Goal: Use online tool/utility: Utilize a website feature to perform a specific function

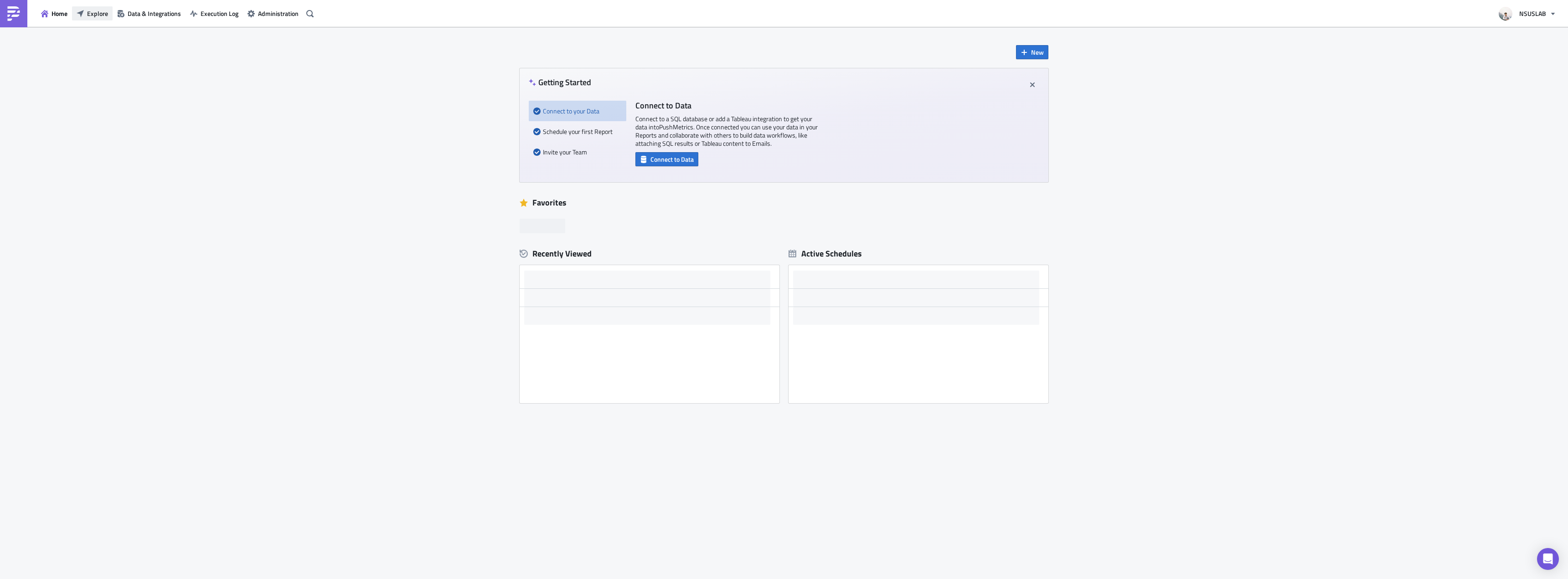
click at [96, 20] on button "Explore" at bounding box center [92, 13] width 41 height 14
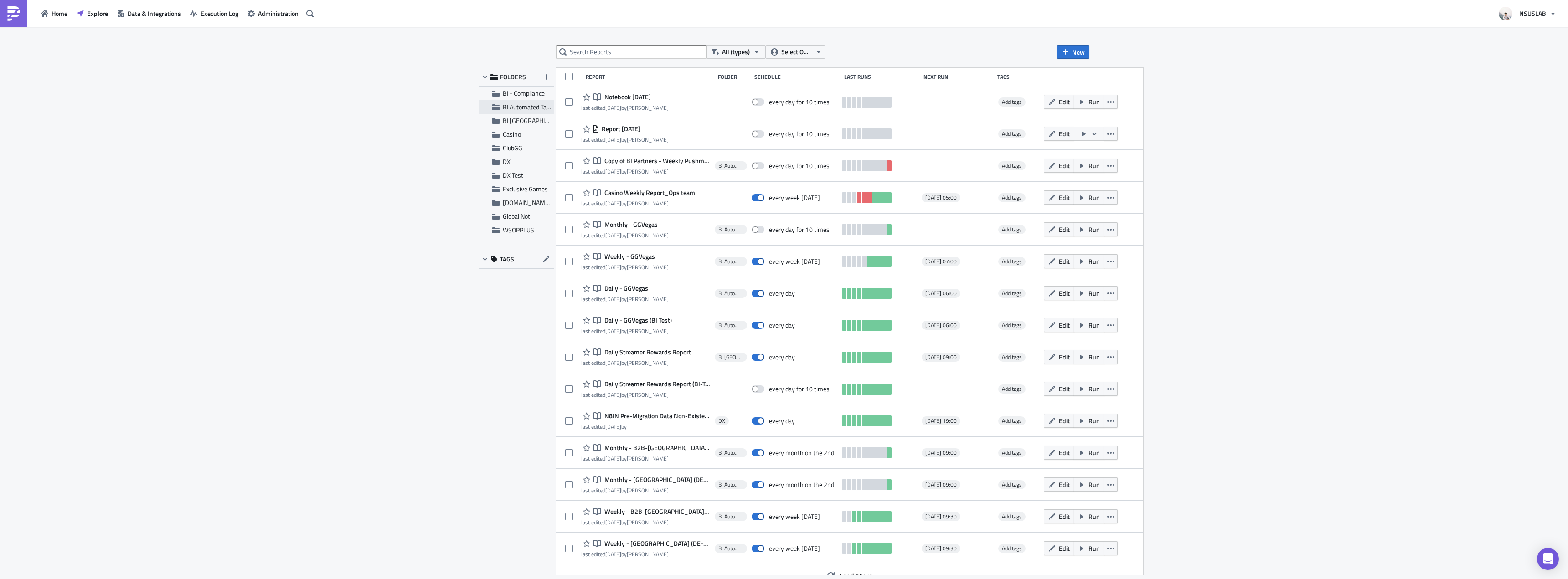
click at [550, 103] on span "BI Automated Tableau Reporting" at bounding box center [545, 107] width 86 height 10
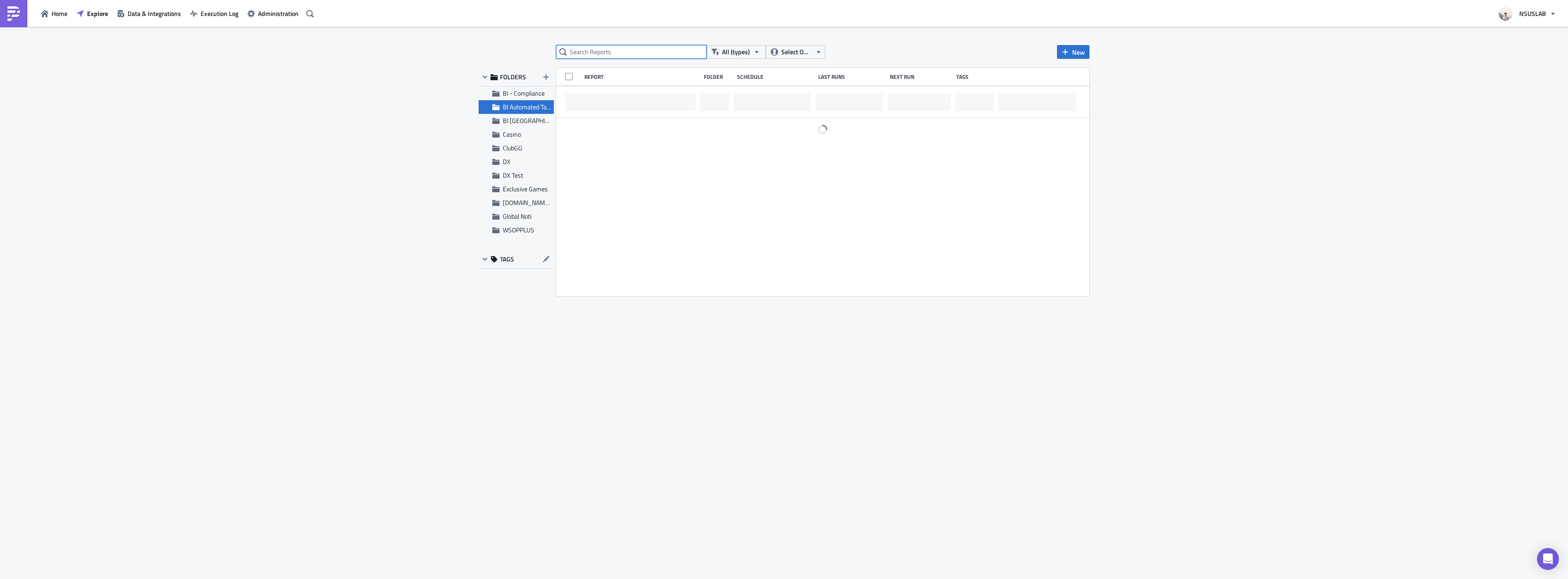
click at [617, 48] on input "text" at bounding box center [631, 52] width 150 height 13
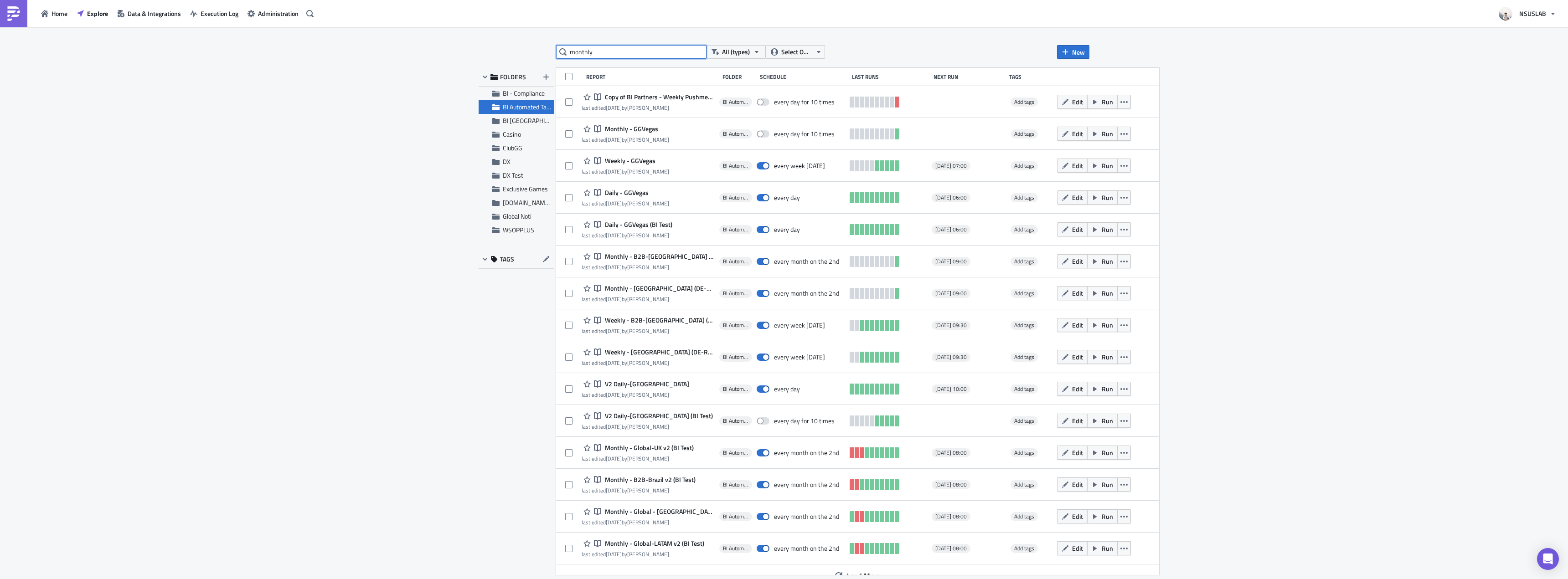
type input "monthly"
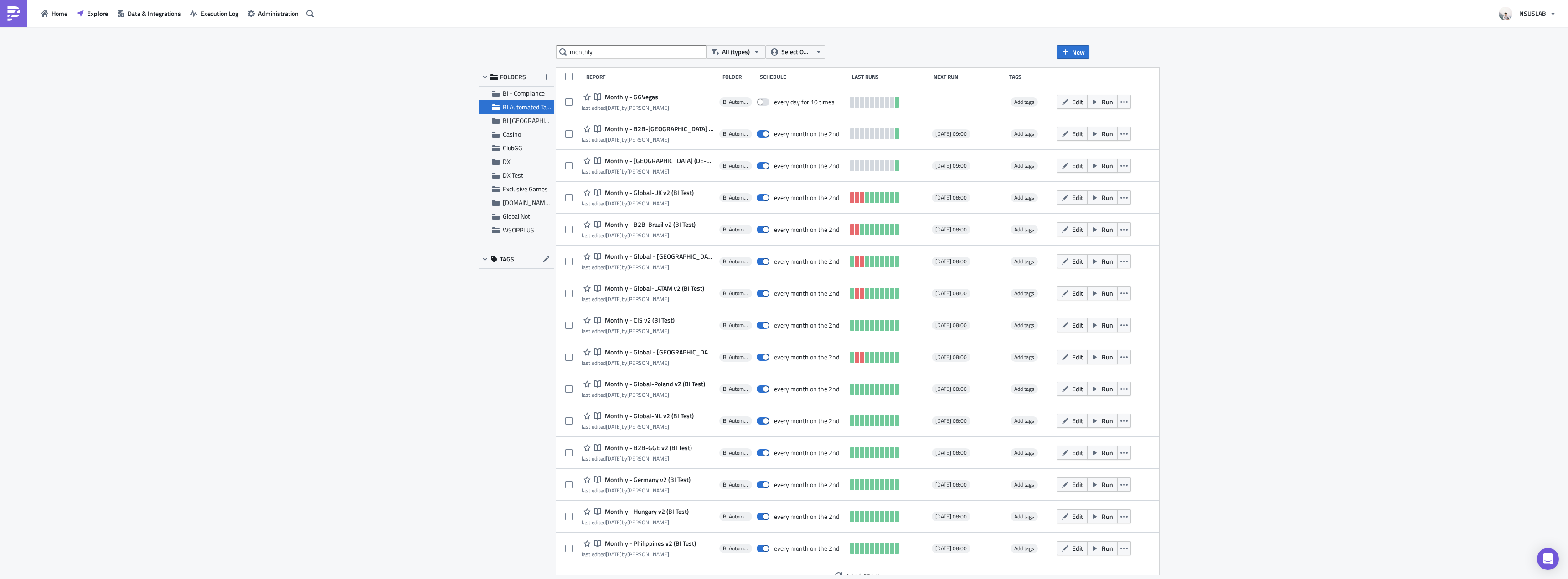
click at [188, 239] on div "monthly All (types) Select Owner New FOLDERS BI - Compliance BI Automated Table…" at bounding box center [784, 303] width 1568 height 553
click at [189, 238] on div "monthly All (types) Select Owner New FOLDERS BI - Compliance BI Automated Table…" at bounding box center [784, 303] width 1568 height 553
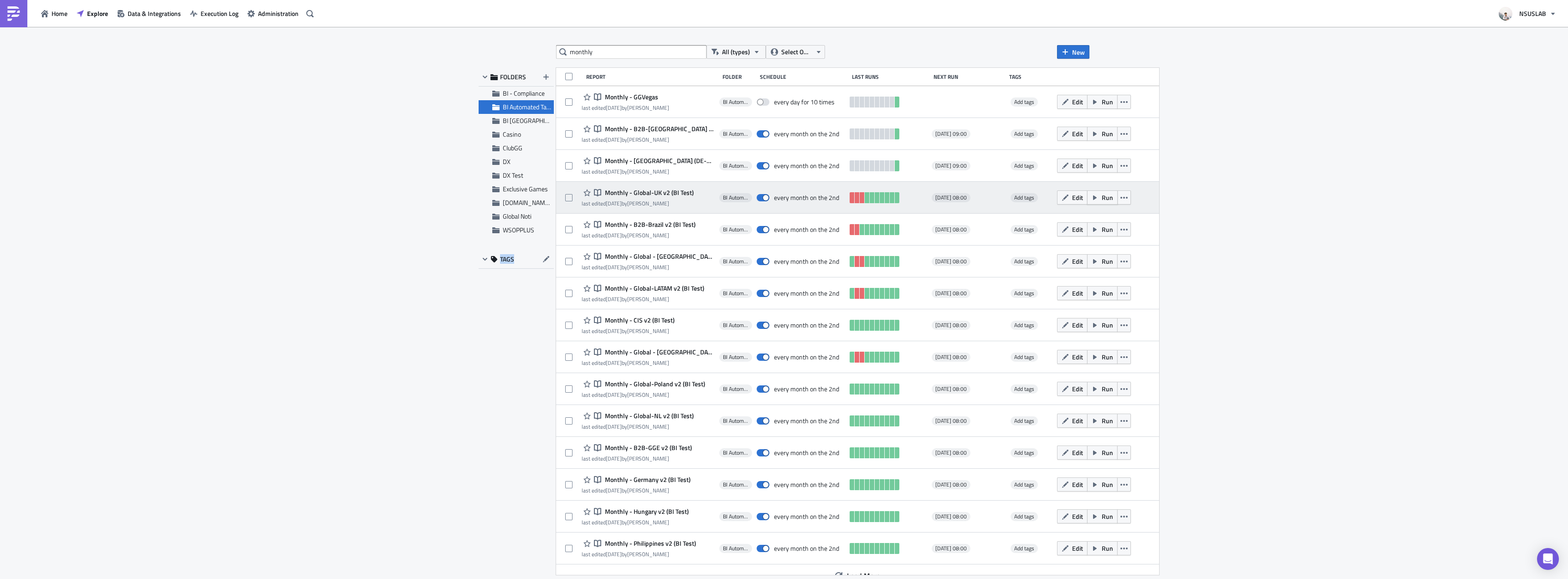
click at [1091, 198] on icon "button" at bounding box center [1095, 198] width 7 height 7
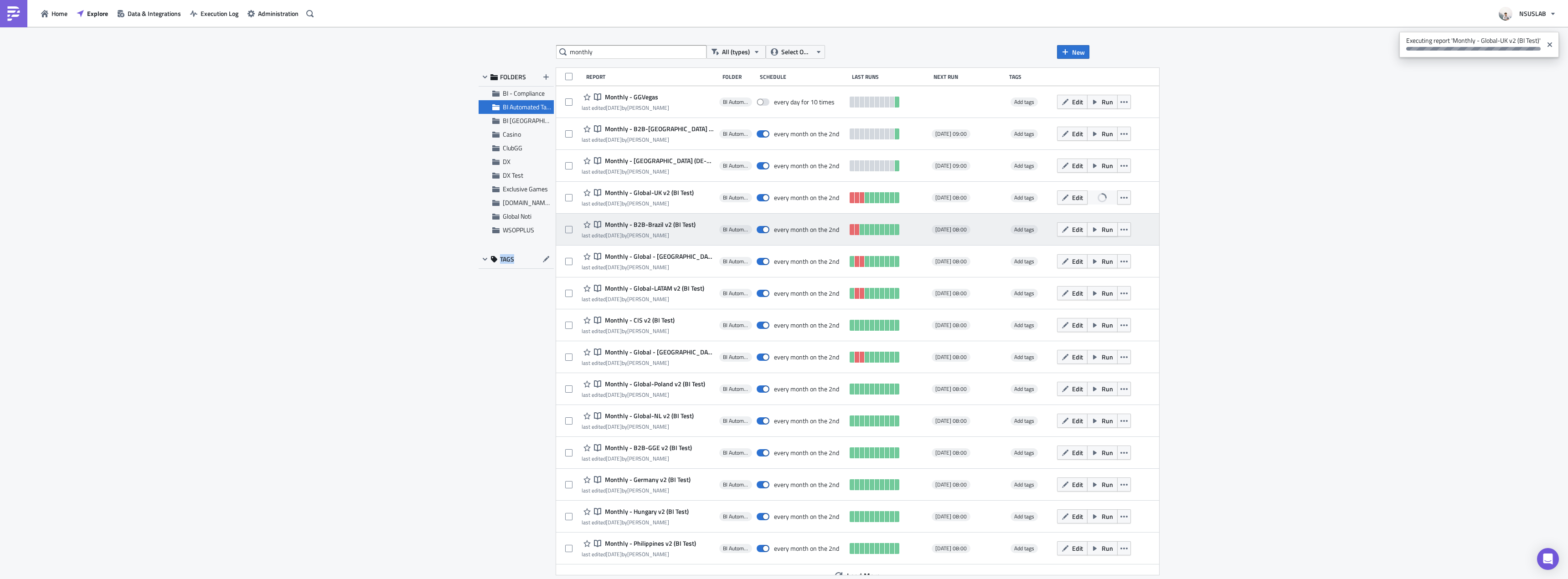
click at [1087, 227] on button "Run" at bounding box center [1102, 229] width 30 height 14
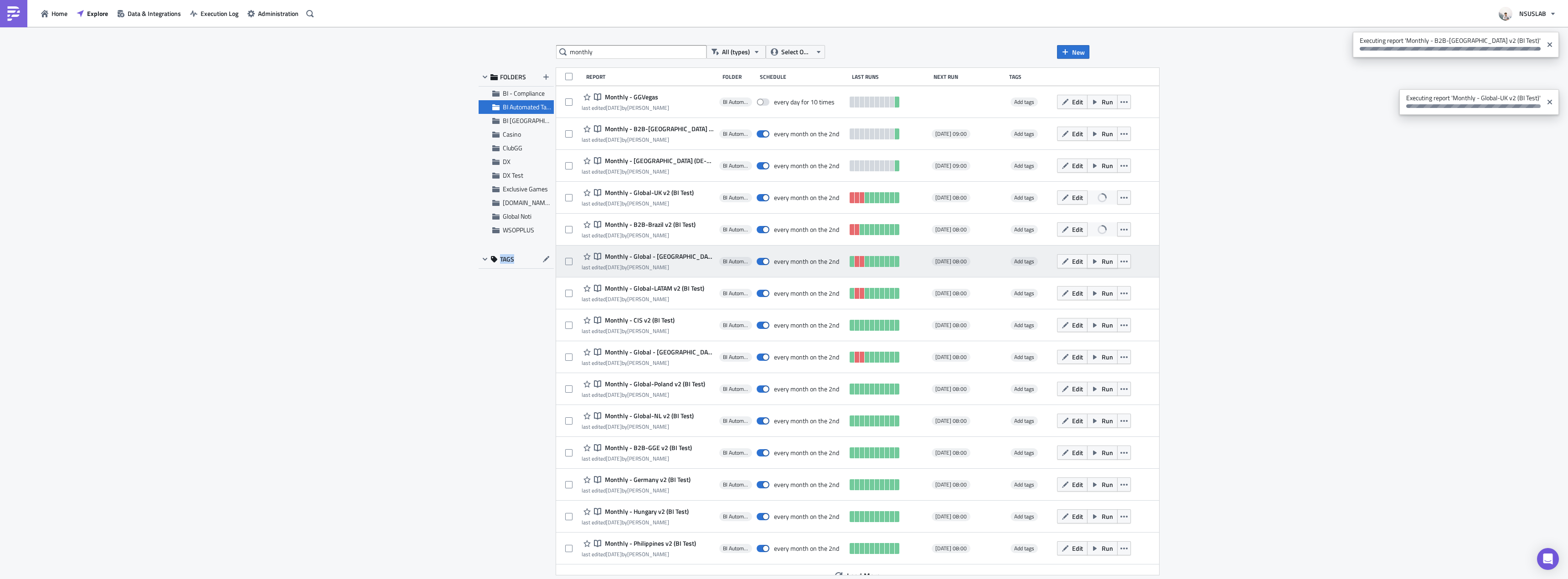
click at [1102, 258] on span "Run" at bounding box center [1107, 262] width 12 height 10
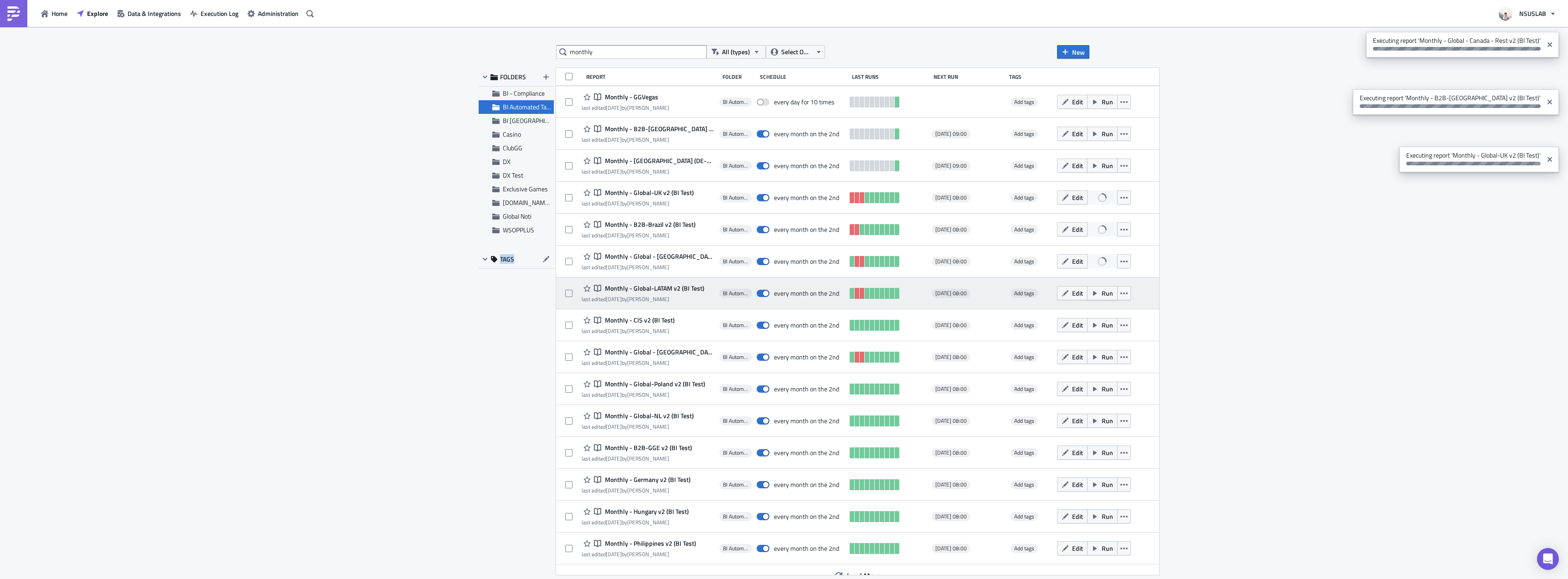
click at [1087, 291] on button "Run" at bounding box center [1102, 293] width 30 height 14
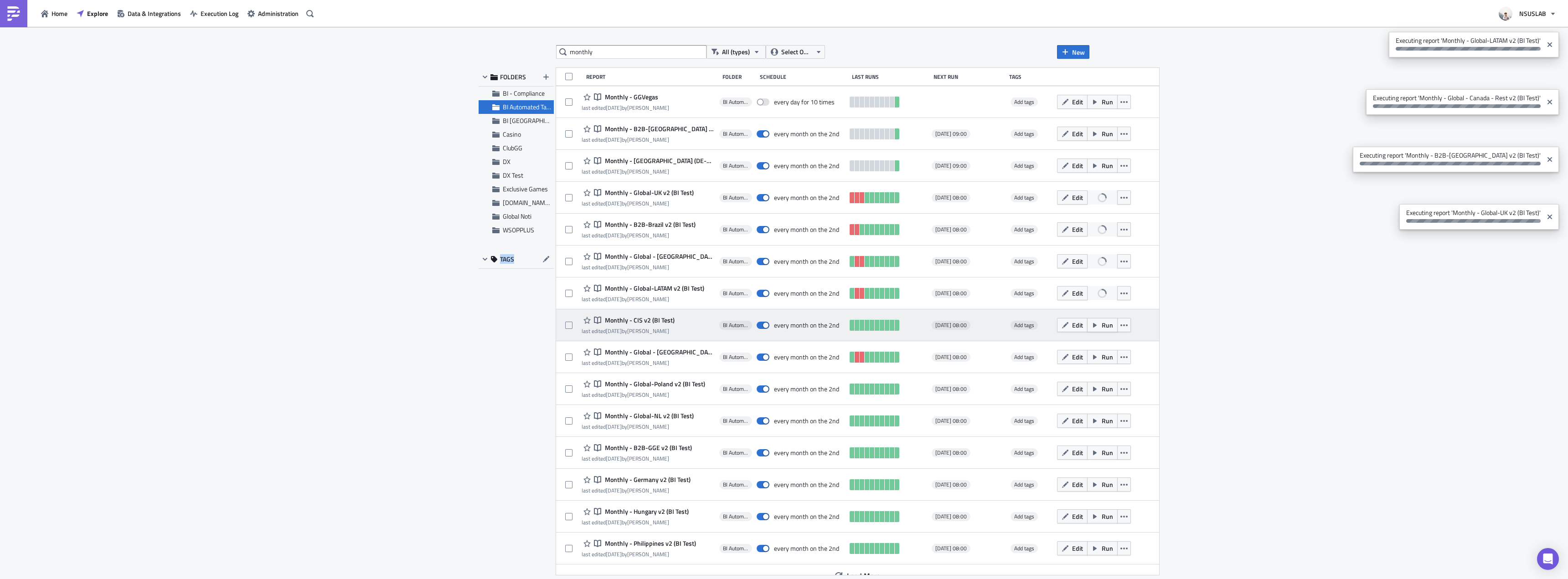
click at [1087, 319] on button "Run" at bounding box center [1102, 325] width 30 height 14
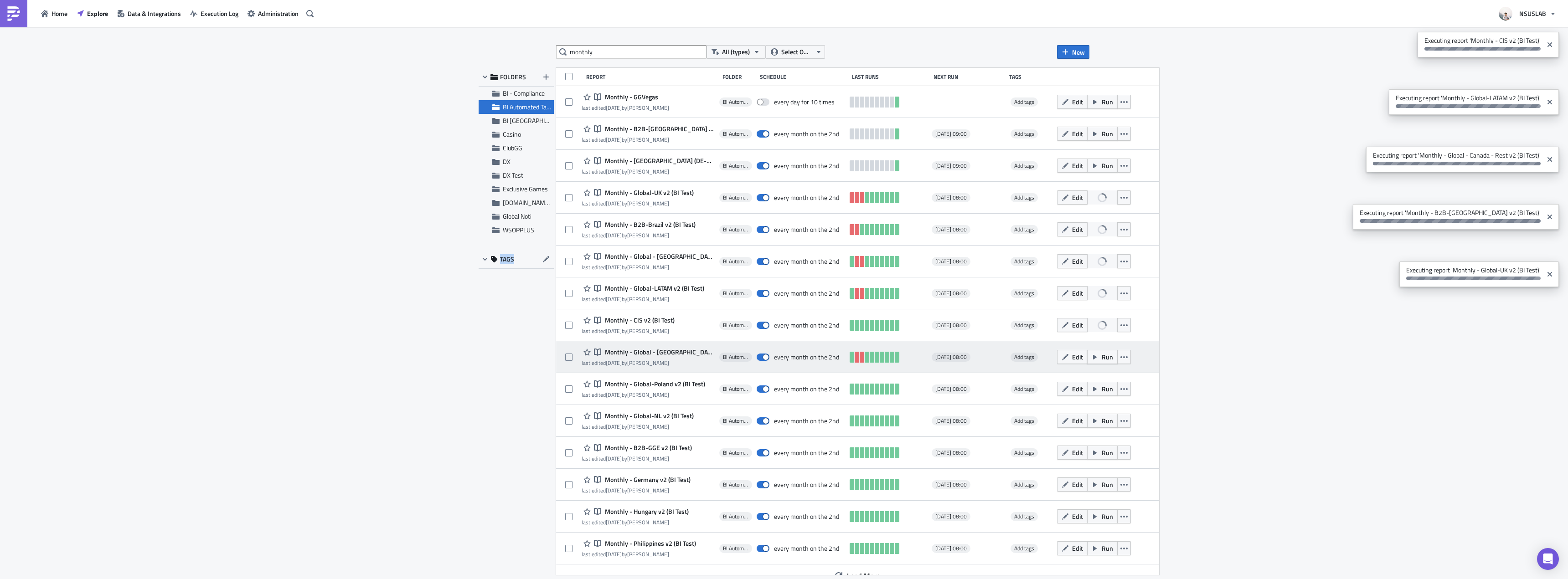
click at [1102, 355] on span "Run" at bounding box center [1107, 357] width 12 height 10
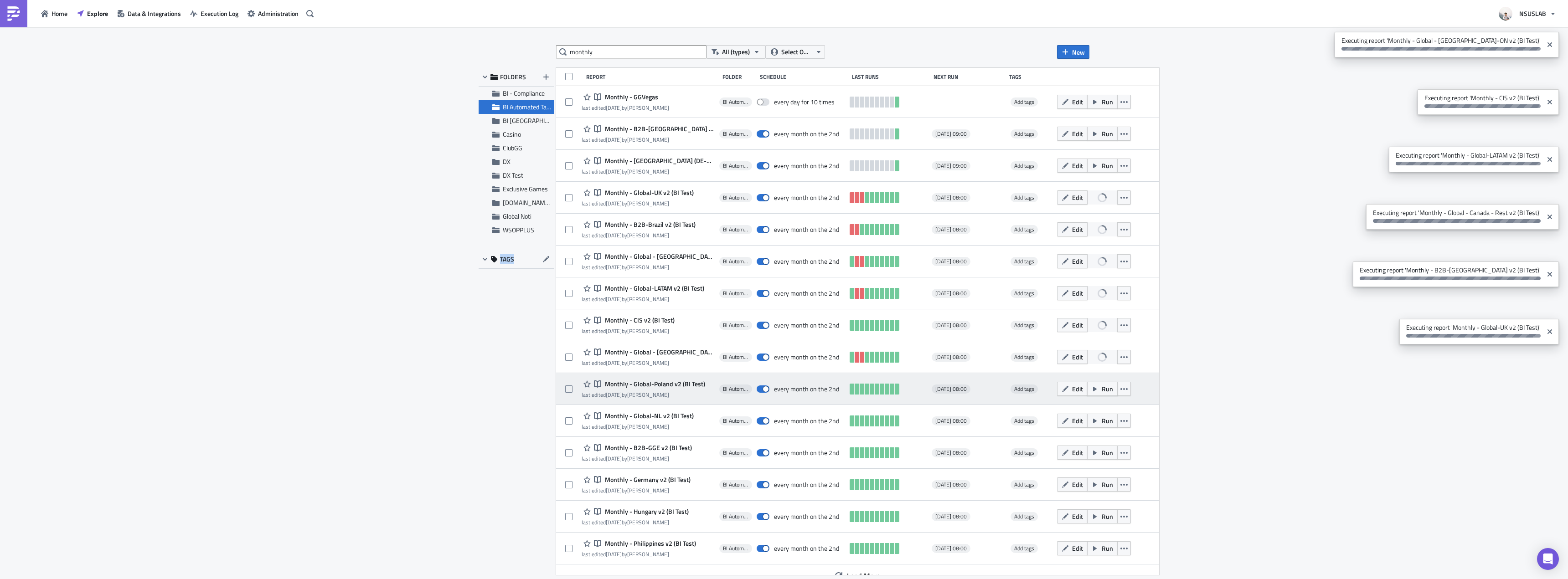
click at [1102, 389] on span "Run" at bounding box center [1107, 389] width 12 height 10
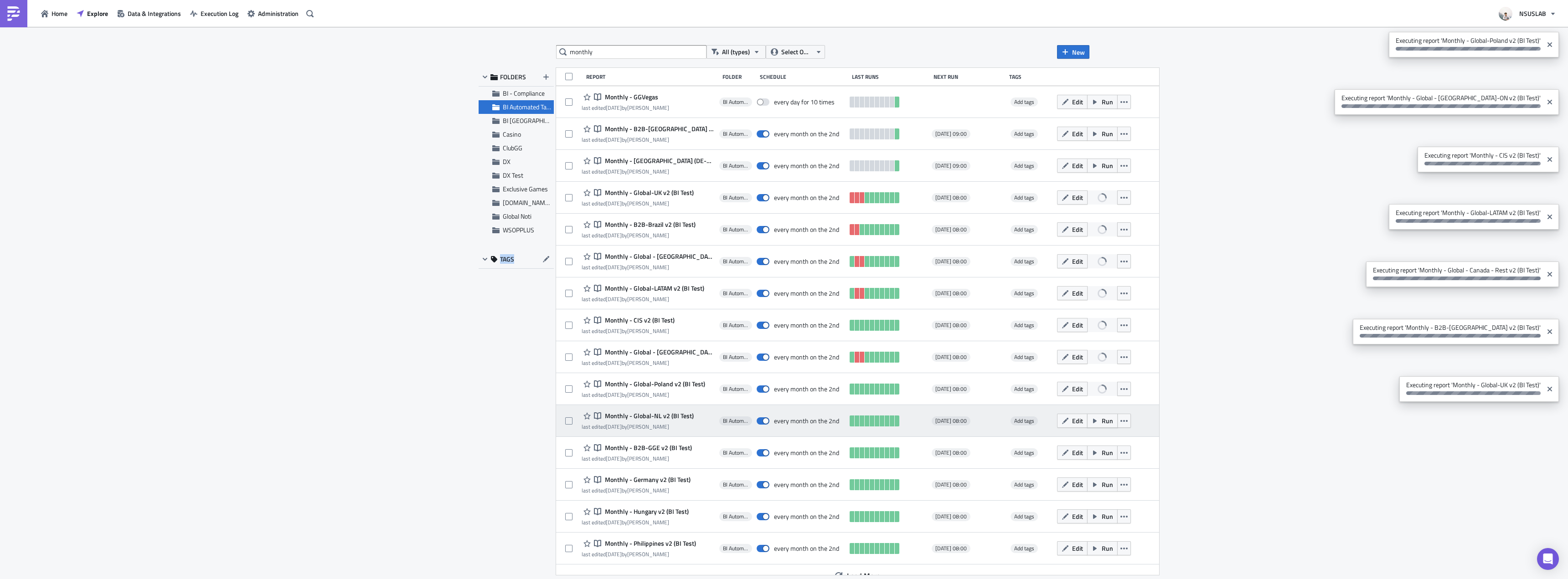
click at [1102, 417] on span "Run" at bounding box center [1107, 421] width 12 height 10
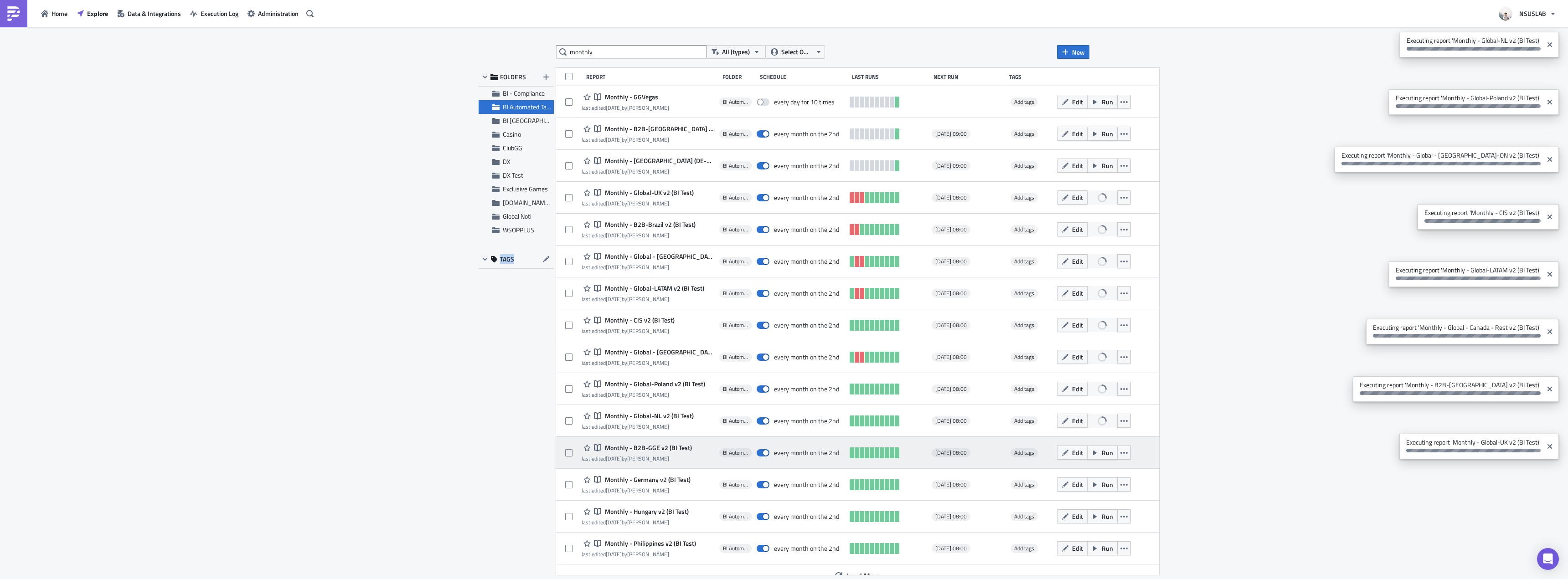
click at [1102, 452] on span "Run" at bounding box center [1107, 452] width 12 height 10
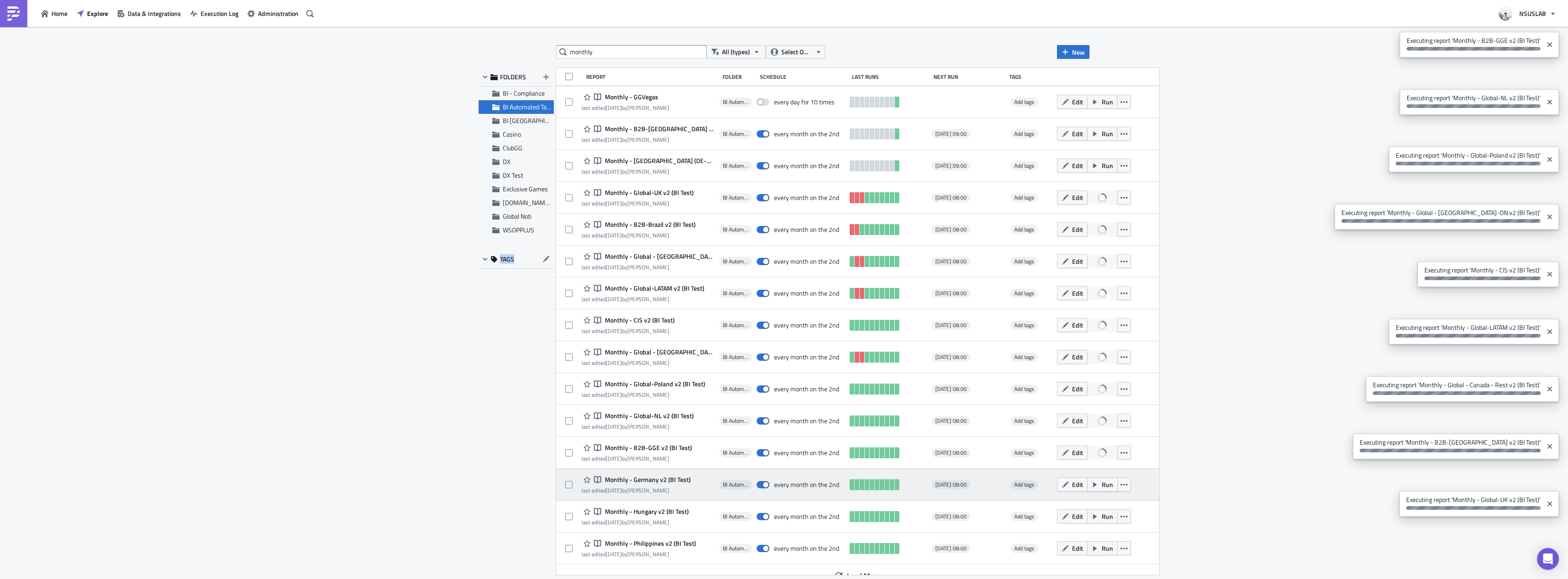
click at [1102, 482] on span "Run" at bounding box center [1107, 485] width 12 height 10
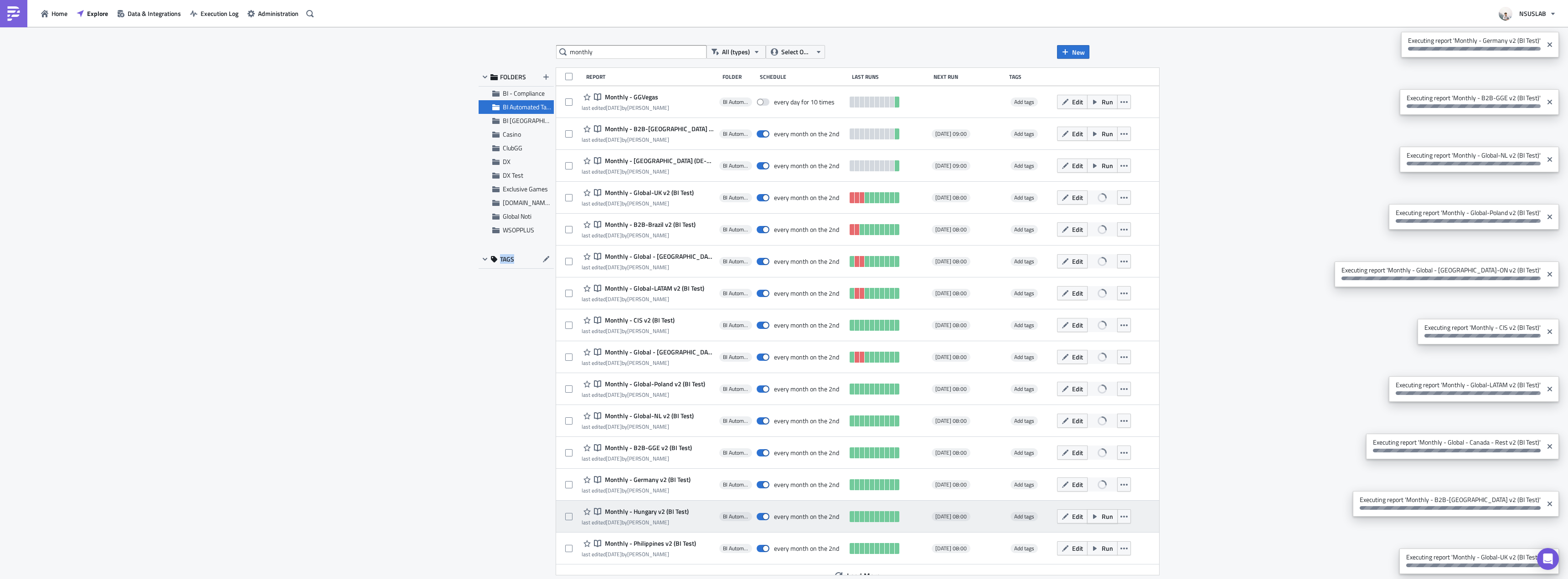
click at [1102, 519] on span "Run" at bounding box center [1107, 516] width 12 height 10
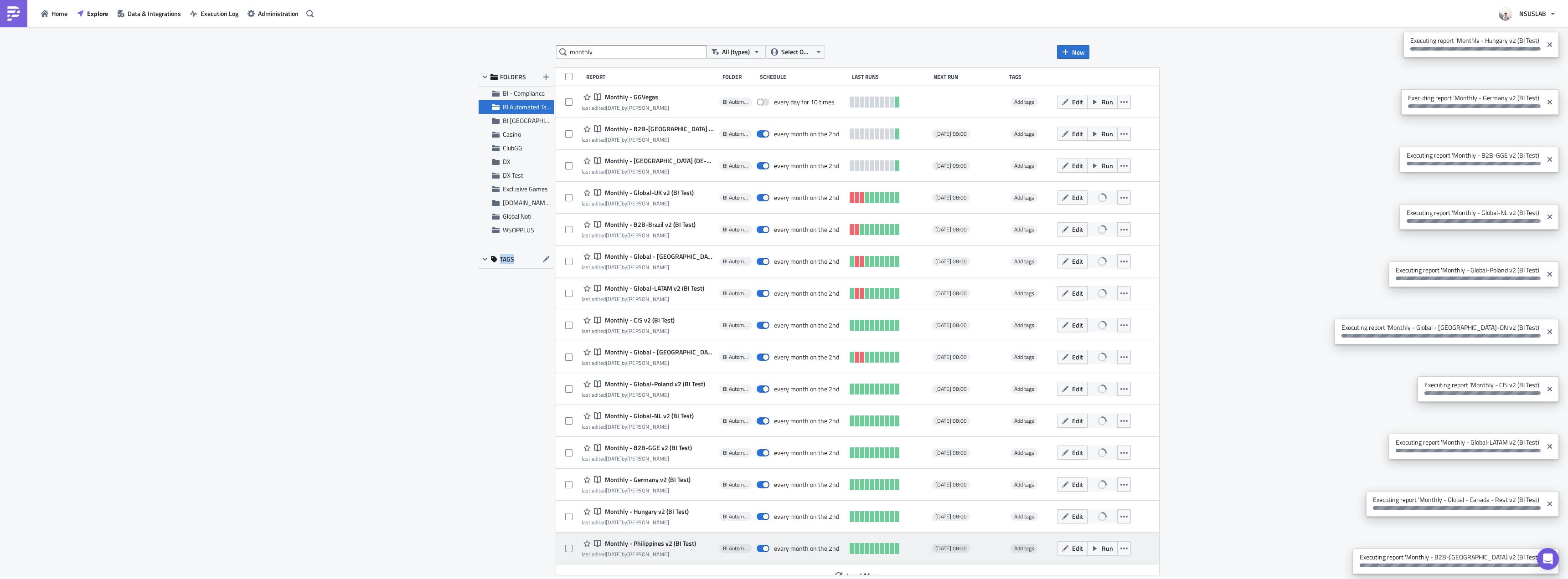
click at [1102, 543] on span "Run" at bounding box center [1107, 548] width 12 height 10
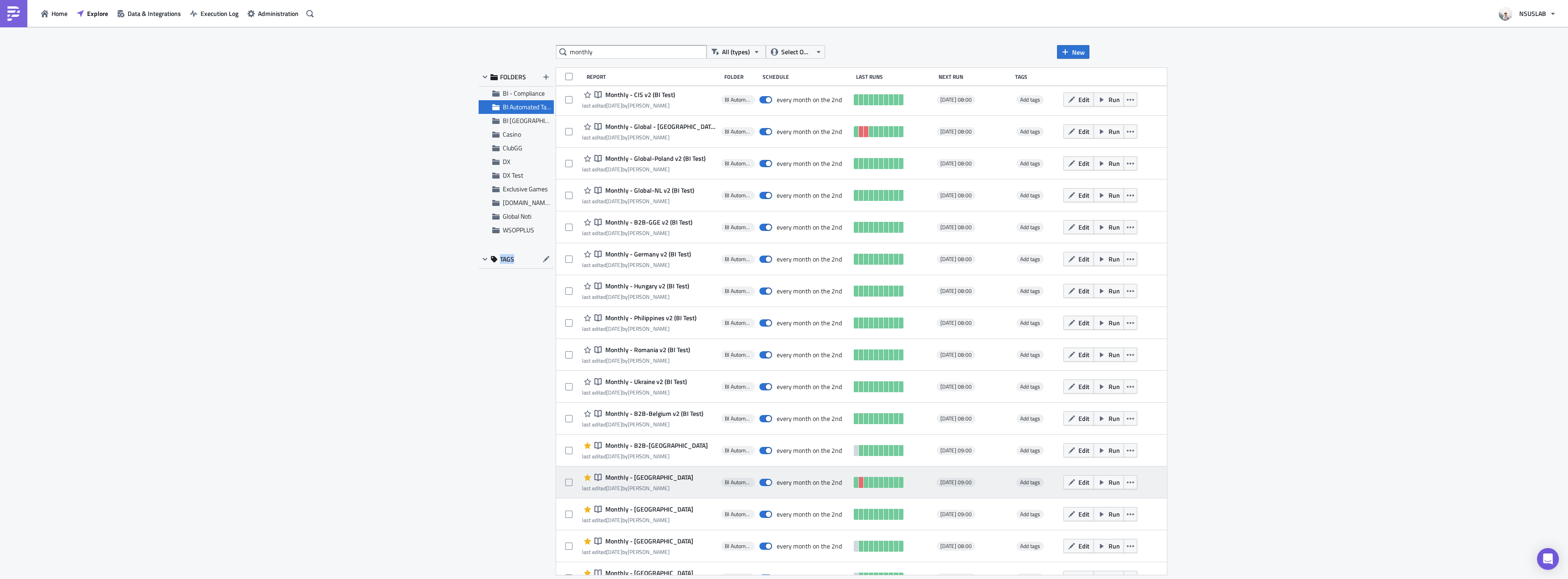
scroll to position [240, 0]
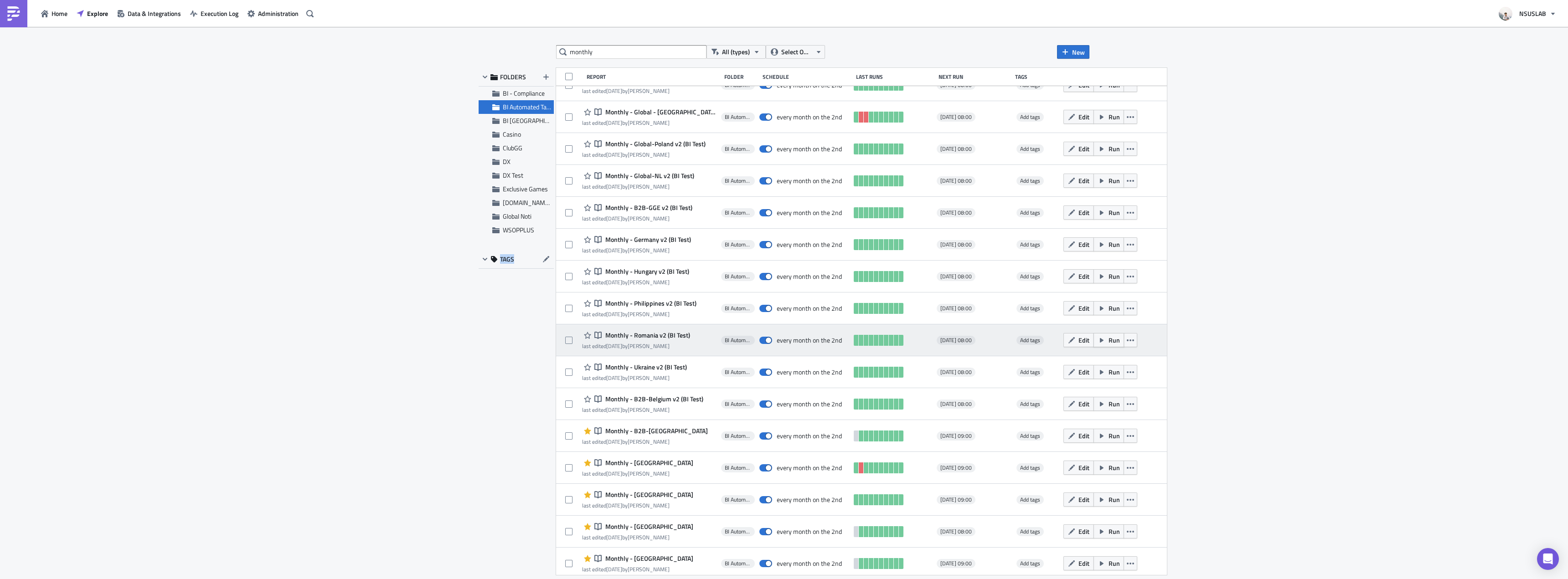
click at [1108, 344] on span "Run" at bounding box center [1114, 340] width 12 height 10
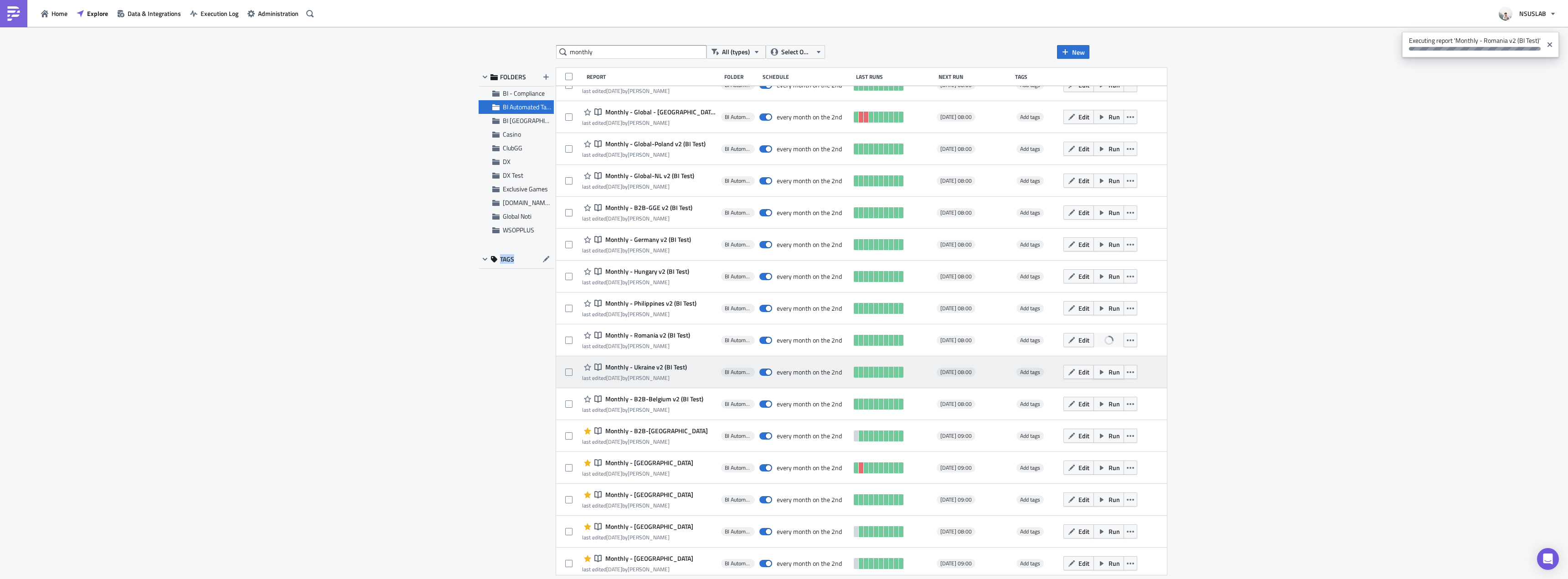
click at [1108, 369] on span "Run" at bounding box center [1114, 372] width 12 height 10
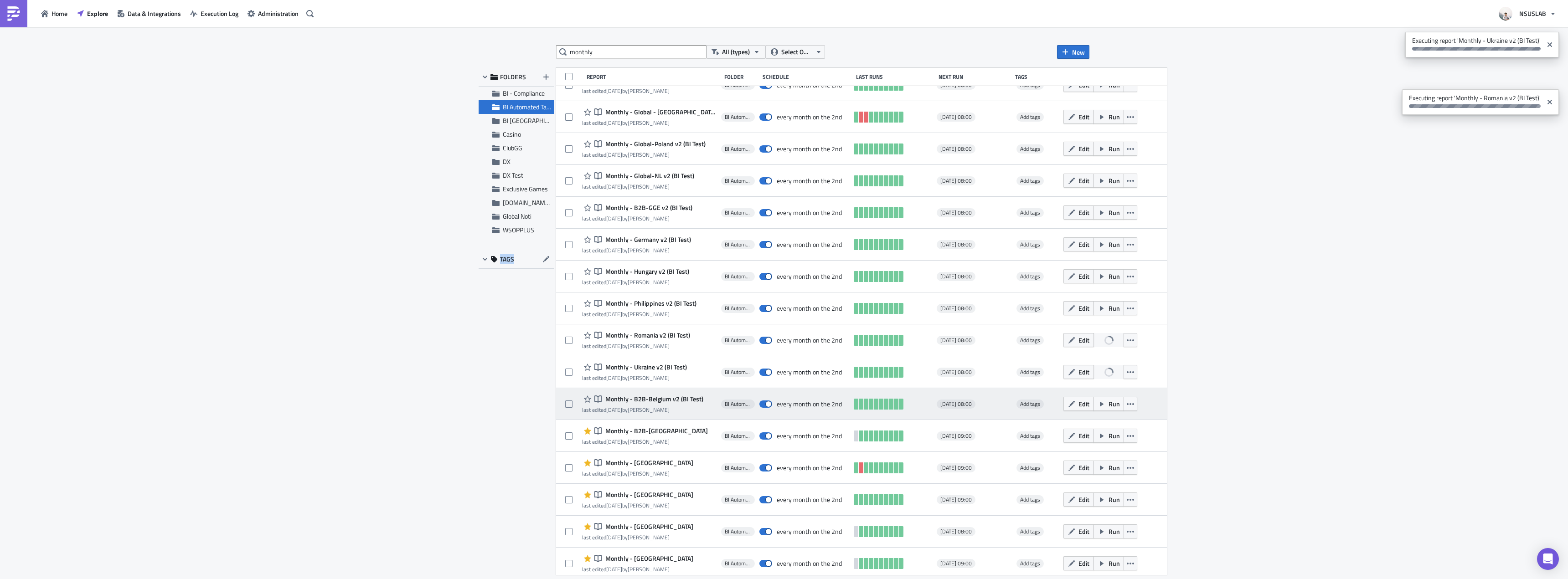
click at [1078, 411] on div "Edit Run" at bounding box center [1108, 404] width 90 height 18
click at [1108, 407] on span "Run" at bounding box center [1114, 404] width 12 height 10
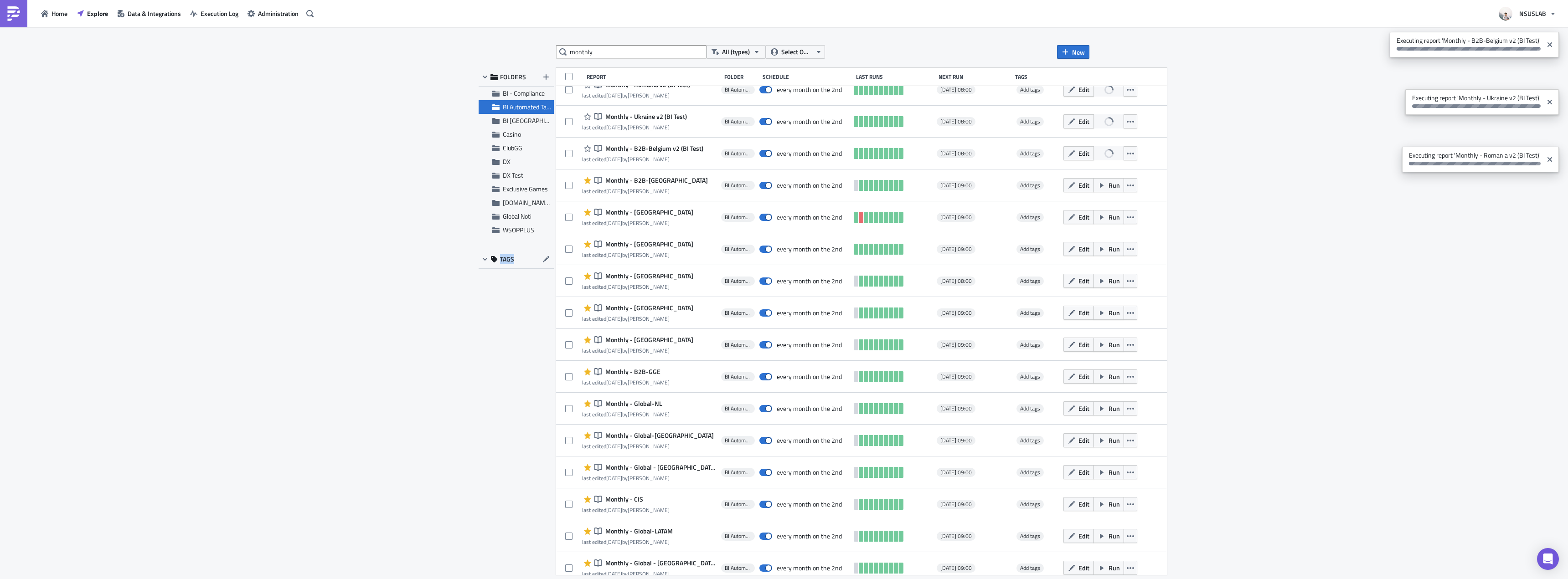
scroll to position [536, 0]
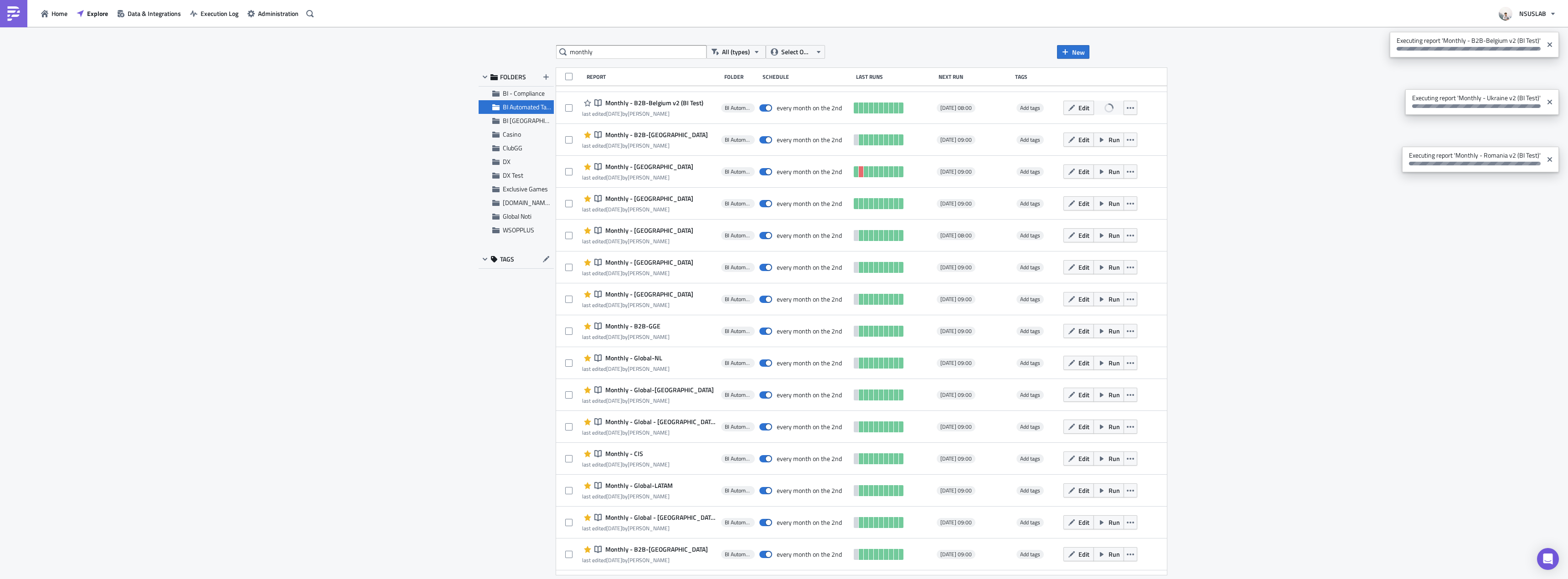
click at [422, 310] on div "monthly All (types) Select Owner New FOLDERS BI - Compliance BI Automated Table…" at bounding box center [784, 303] width 1568 height 553
click at [478, 260] on div "monthly All (types) Select Owner New FOLDERS BI - Compliance BI Automated Table…" at bounding box center [784, 303] width 620 height 517
click at [482, 258] on icon "button" at bounding box center [485, 259] width 7 height 7
drag, startPoint x: 482, startPoint y: 257, endPoint x: 471, endPoint y: 260, distance: 11.4
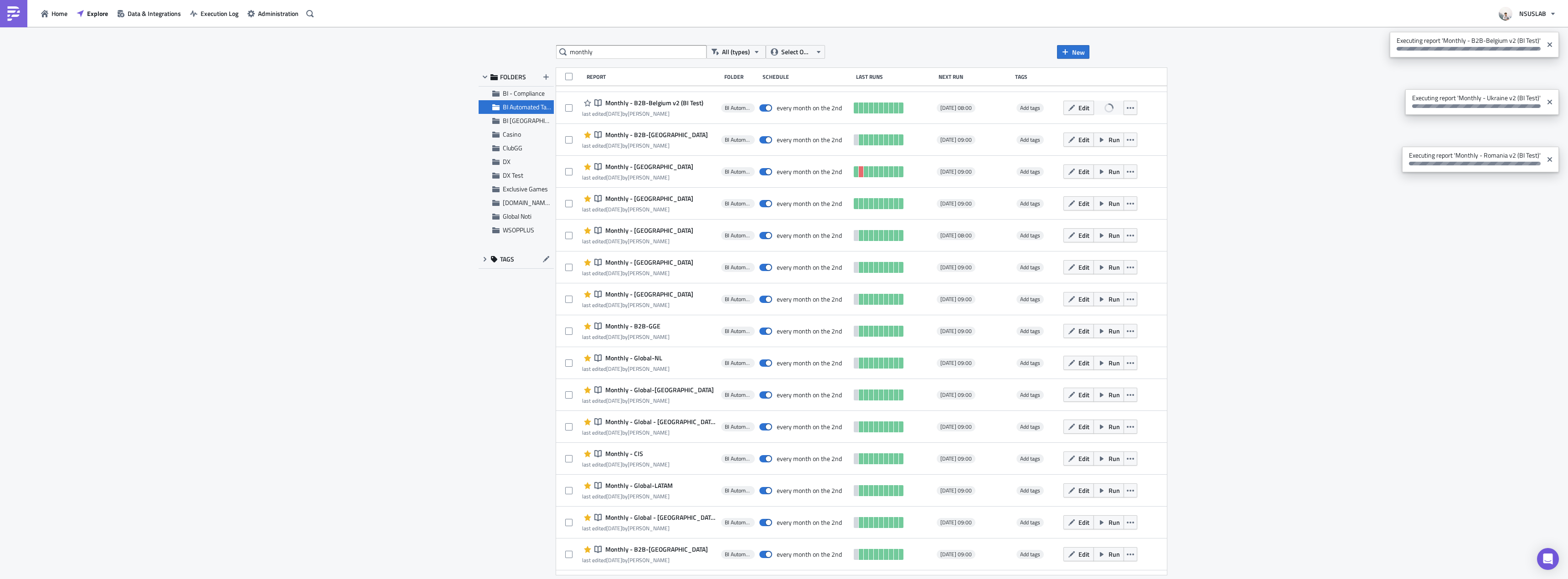
click at [482, 257] on icon "button" at bounding box center [485, 259] width 7 height 7
click at [445, 258] on div "monthly All (types) Select Owner New FOLDERS BI - Compliance BI Automated Table…" at bounding box center [784, 303] width 1568 height 553
